Goal: Task Accomplishment & Management: Use online tool/utility

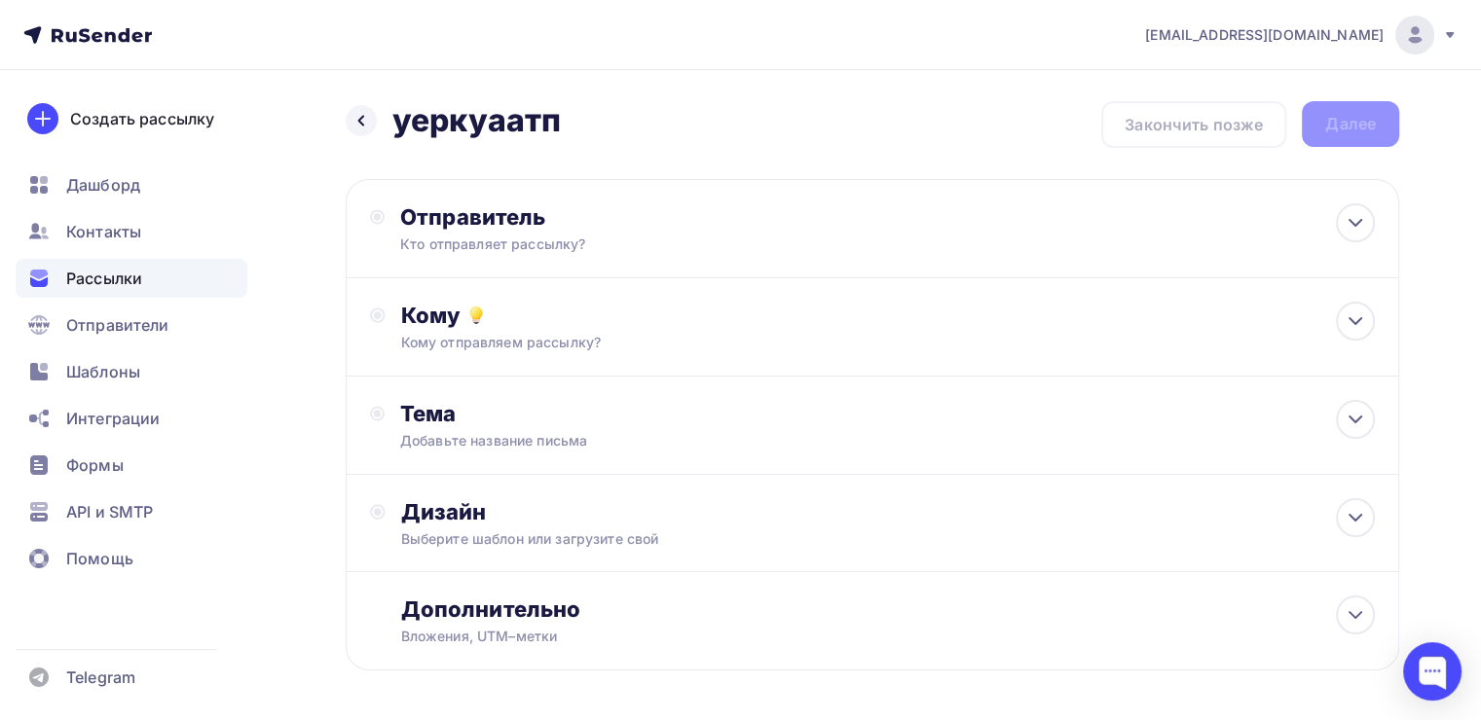
click at [370, 144] on div "Назад уеркуаатп уеркуаатп Закончить позже Далее" at bounding box center [872, 124] width 1053 height 47
click at [368, 139] on div "Назад уеркуаатп уеркуаатп" at bounding box center [453, 120] width 215 height 39
click at [355, 126] on icon at bounding box center [361, 121] width 16 height 16
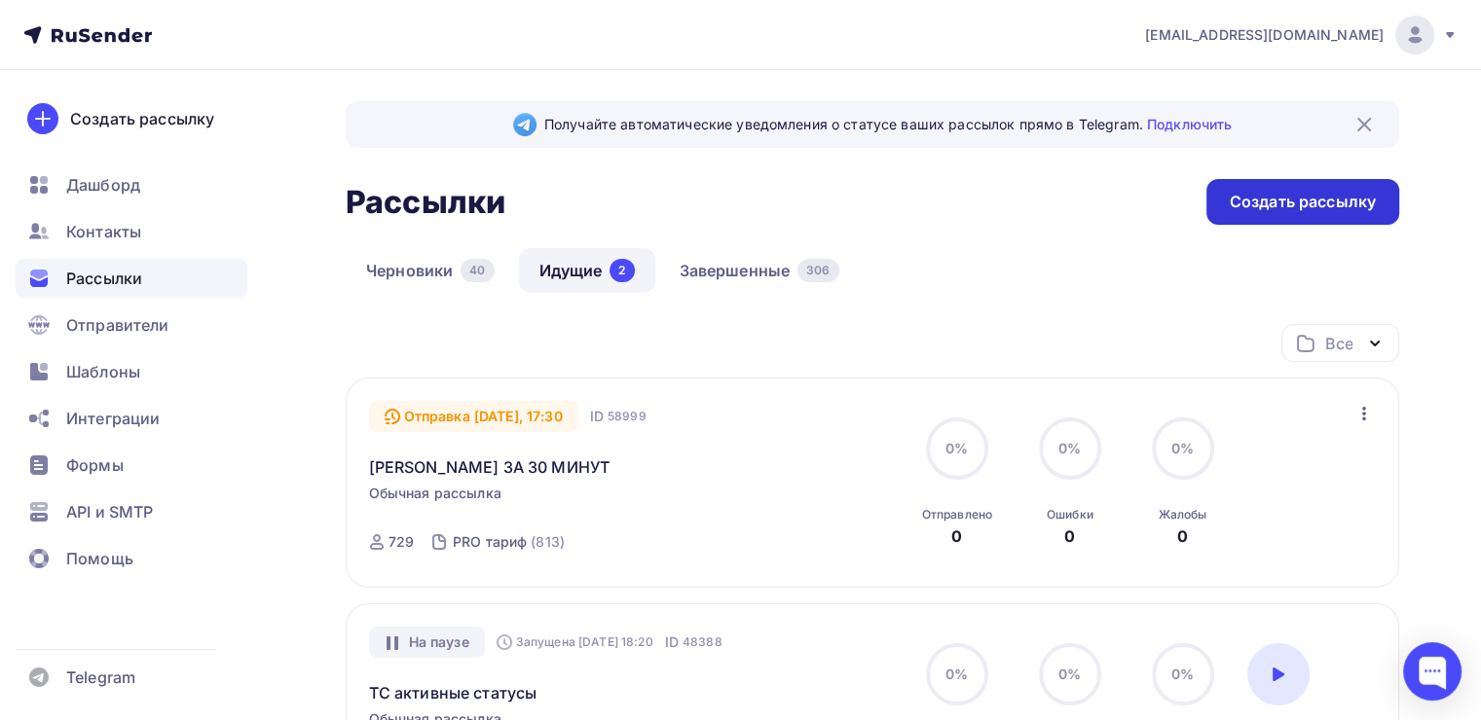
click at [1221, 180] on div "Создать рассылку" at bounding box center [1302, 202] width 193 height 46
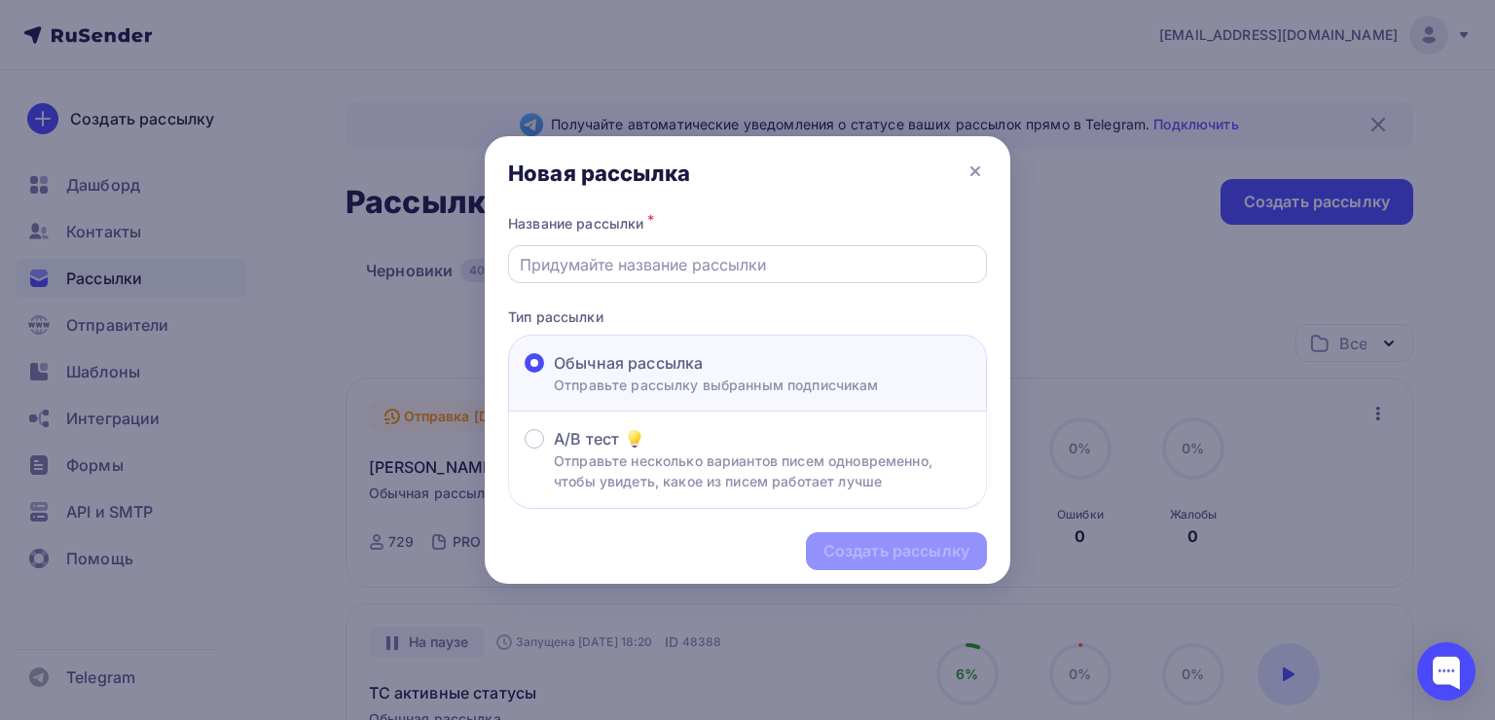
click at [766, 269] on input "text" at bounding box center [748, 264] width 457 height 23
click at [561, 266] on input "text" at bounding box center [748, 264] width 457 height 23
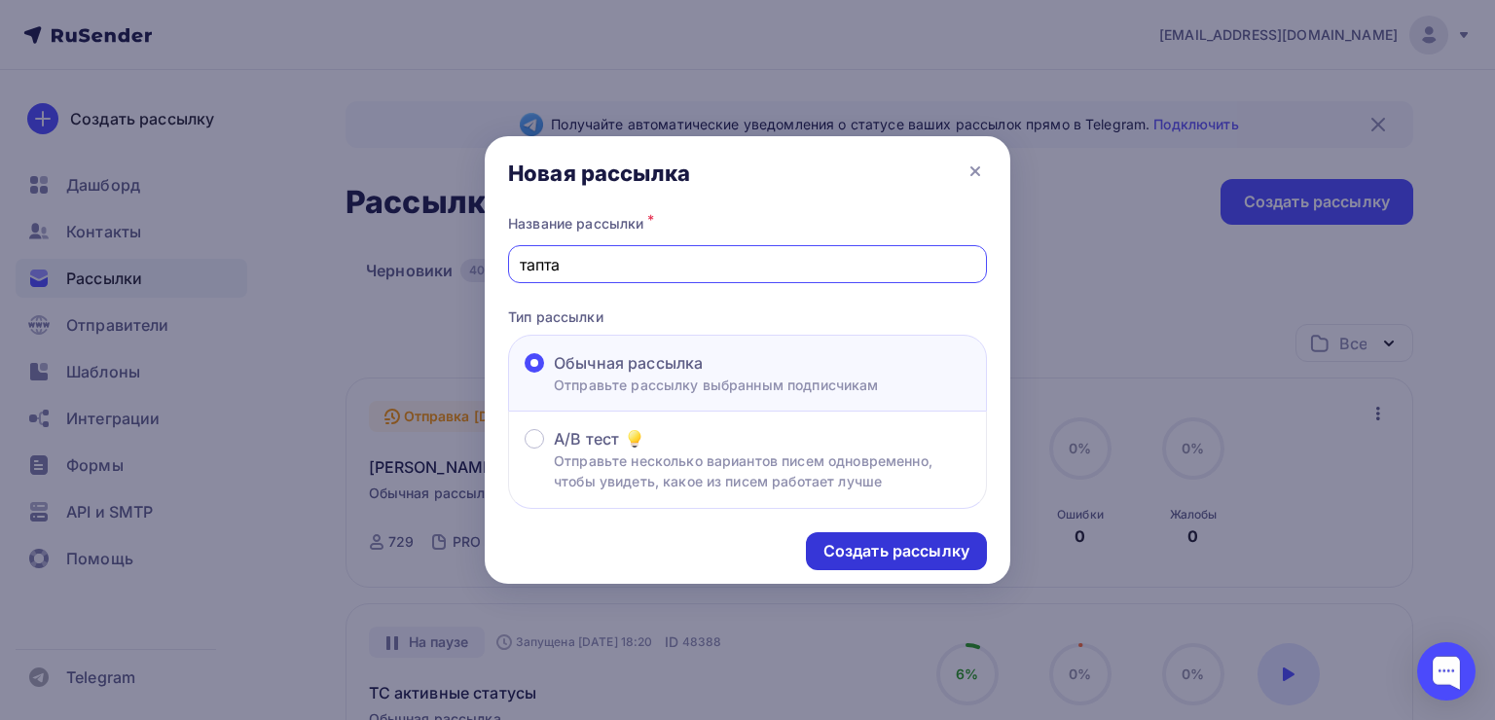
type input "тапта"
click at [906, 540] on div "Создать рассылку" at bounding box center [897, 551] width 146 height 22
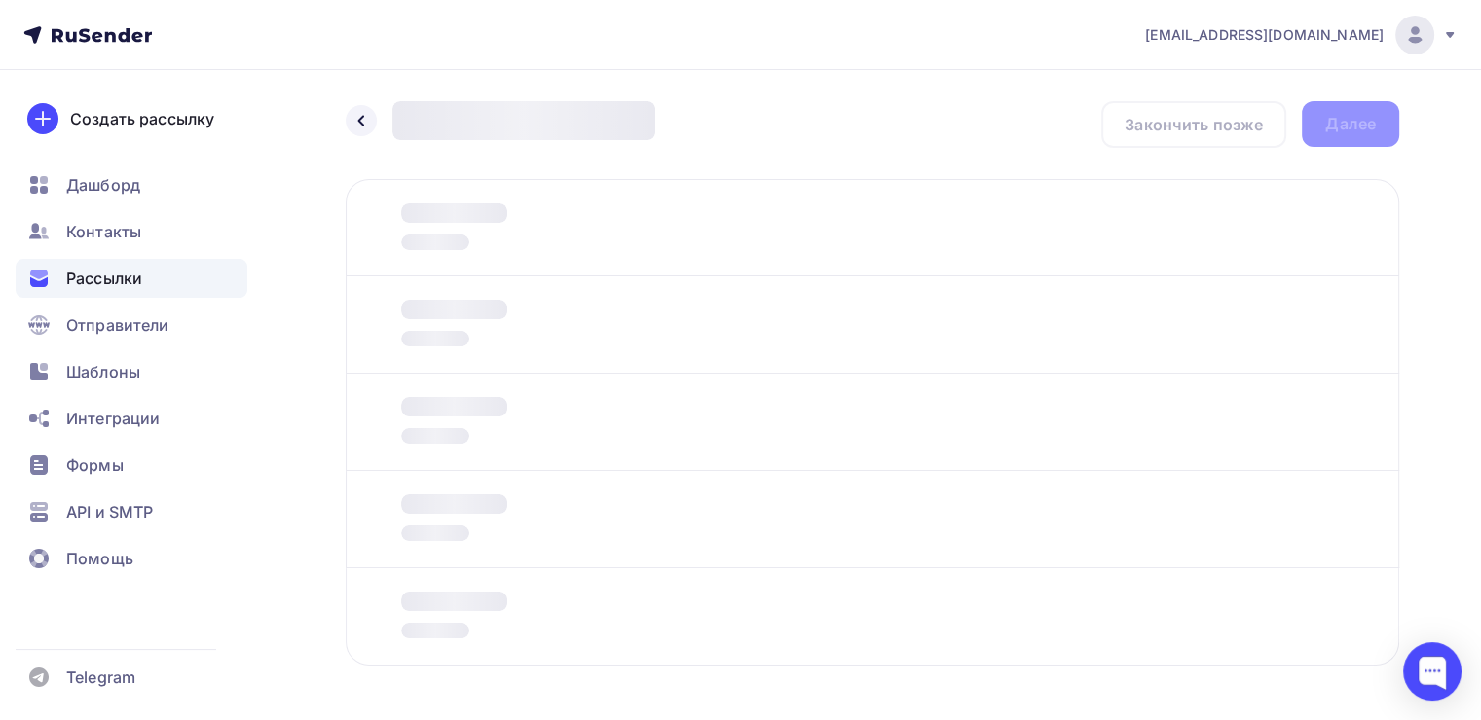
scroll to position [70, 0]
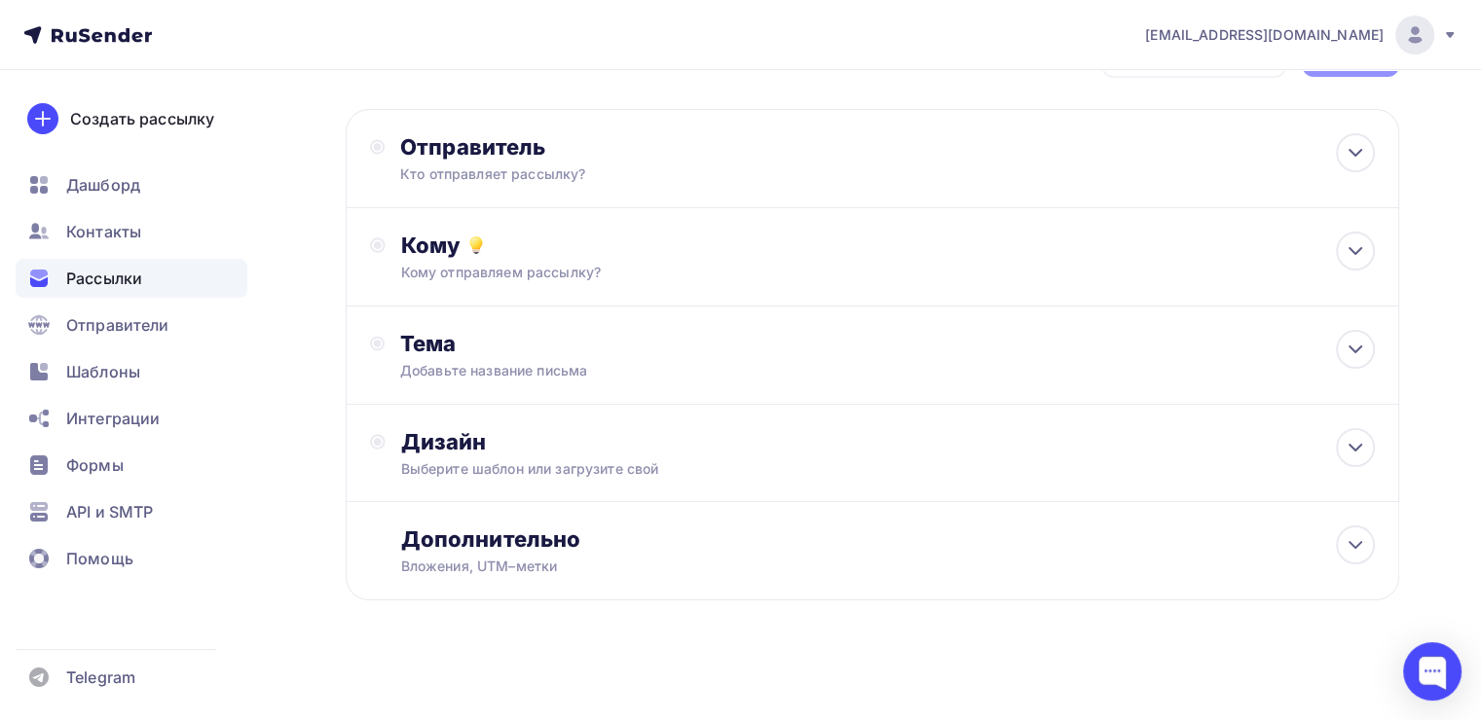
click at [1419, 261] on div "Назад тапта тапта Закончить позже Далее Отправитель Кто отправляет рассылку? Em…" at bounding box center [740, 363] width 1481 height 726
click at [672, 433] on div "Дизайн" at bounding box center [887, 441] width 973 height 27
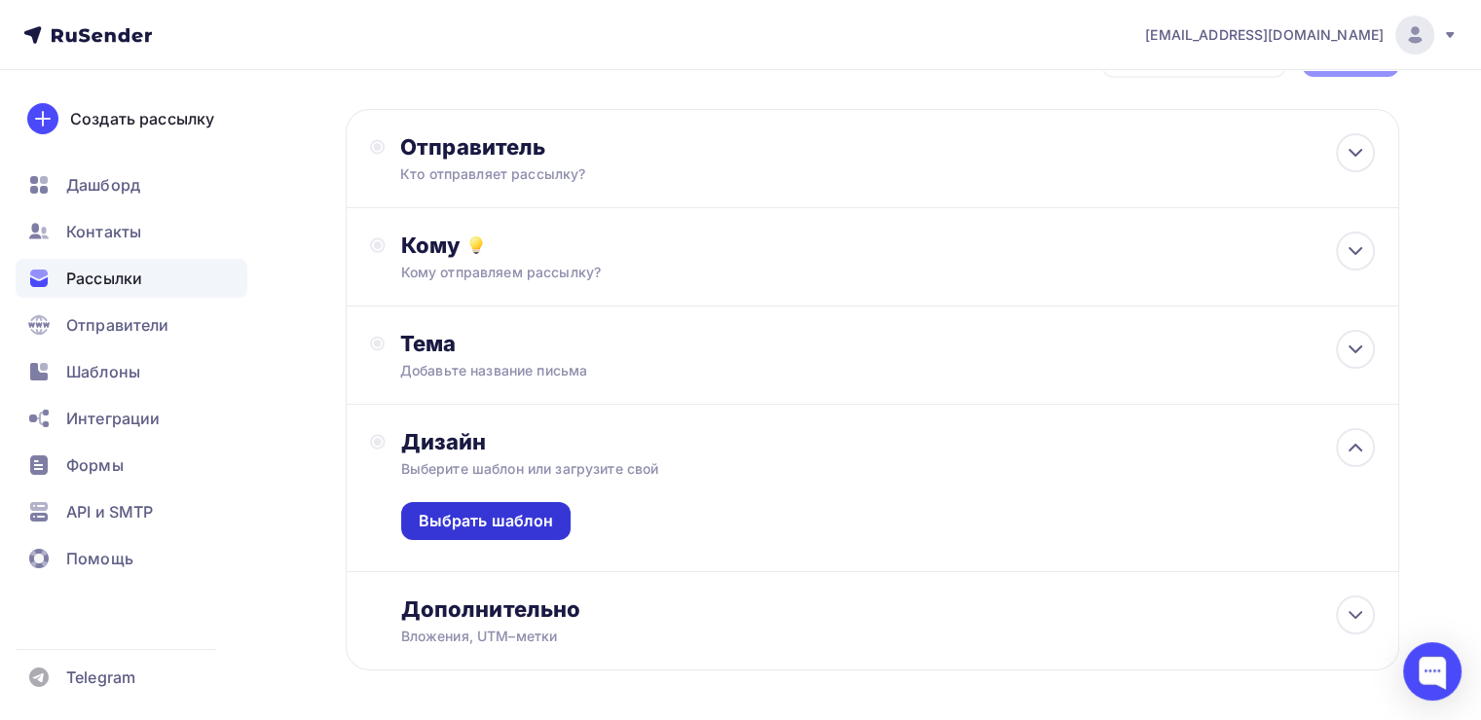
click at [531, 528] on div "Выбрать шаблон" at bounding box center [486, 521] width 135 height 22
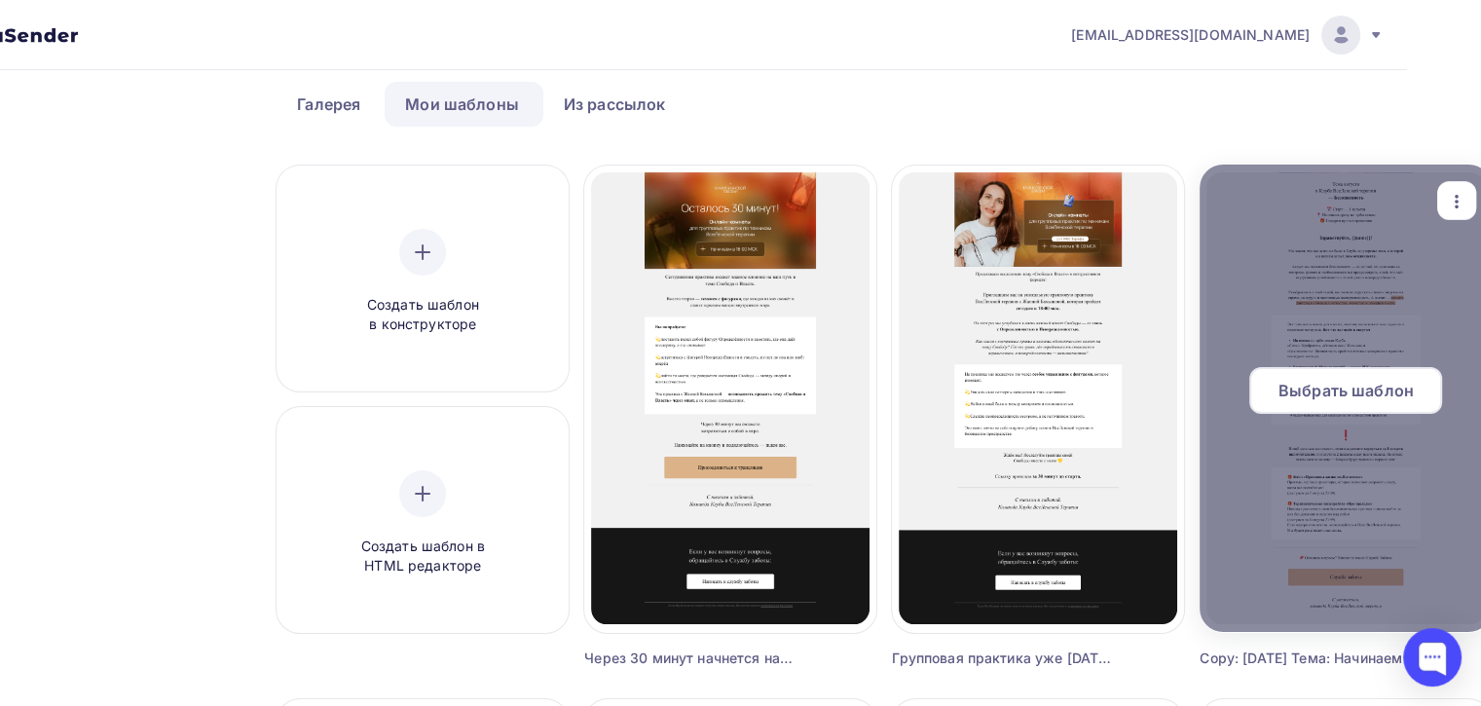
scroll to position [84, 74]
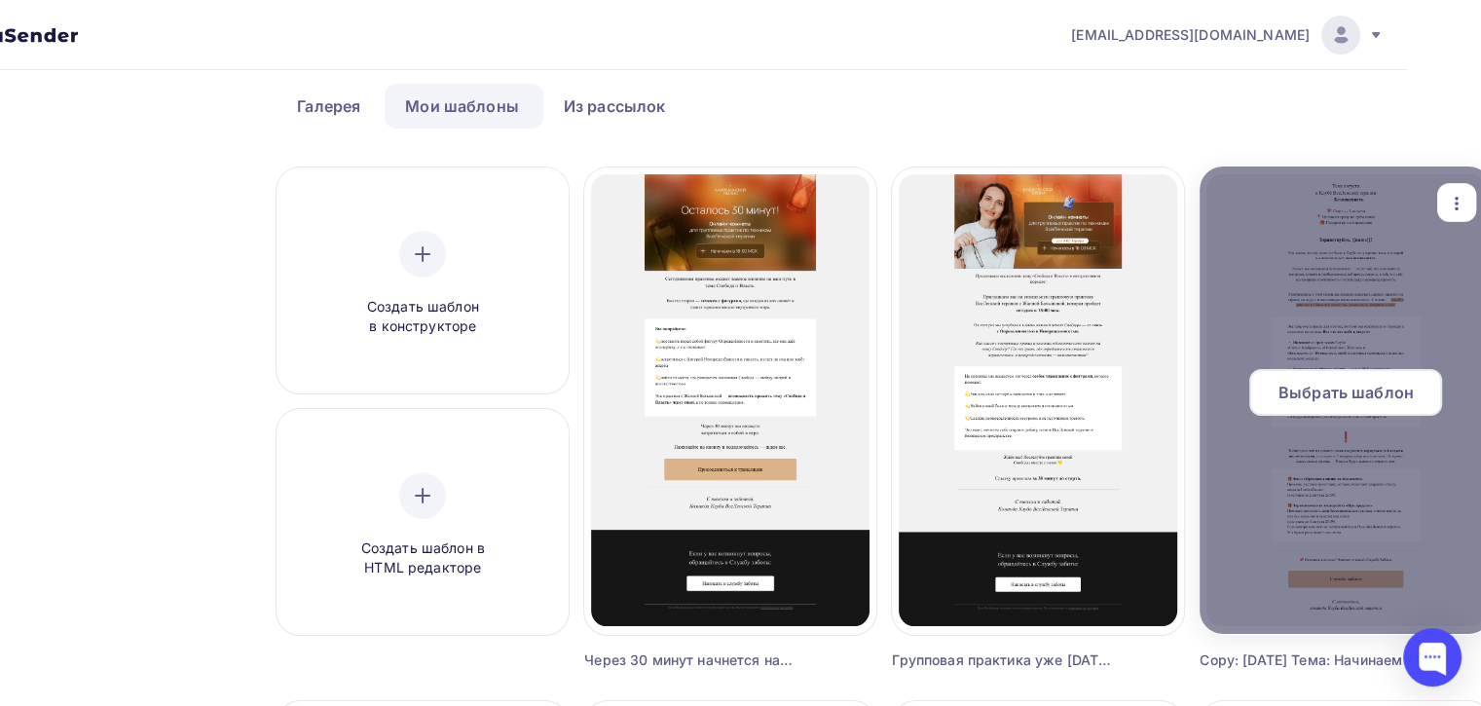
click at [1315, 399] on span "Выбрать шаблон" at bounding box center [1345, 392] width 135 height 23
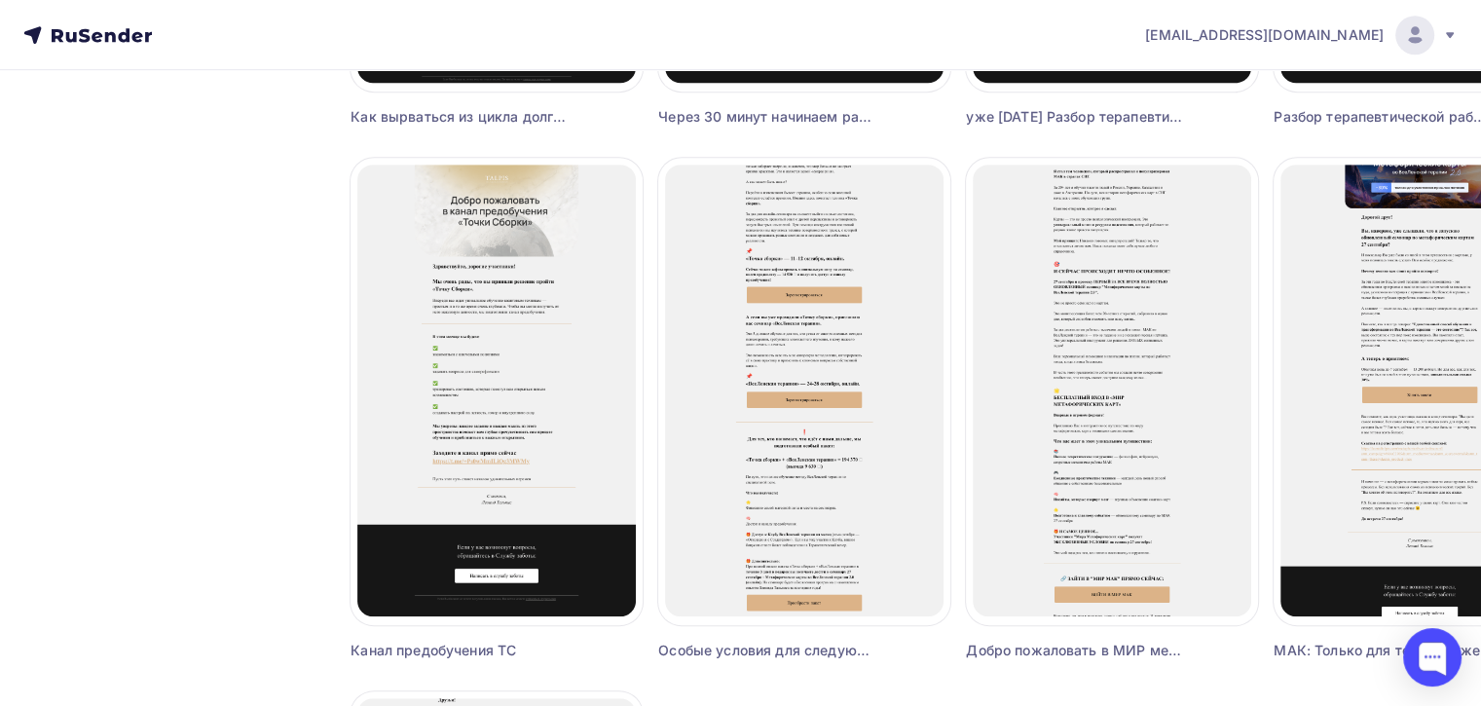
scroll to position [1162, 0]
